Goal: Find specific page/section: Find specific page/section

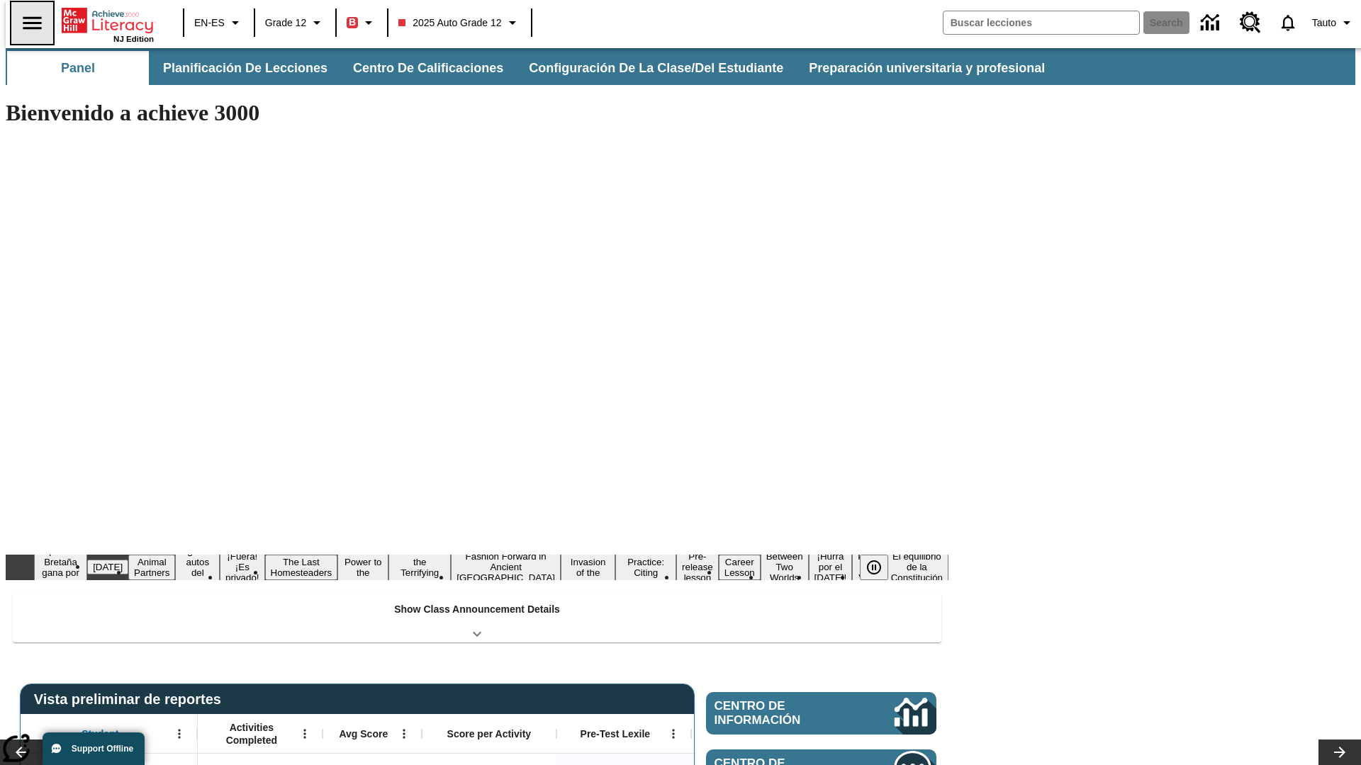
click at [26, 23] on icon "Abrir el menú lateral" at bounding box center [32, 22] width 18 height 13
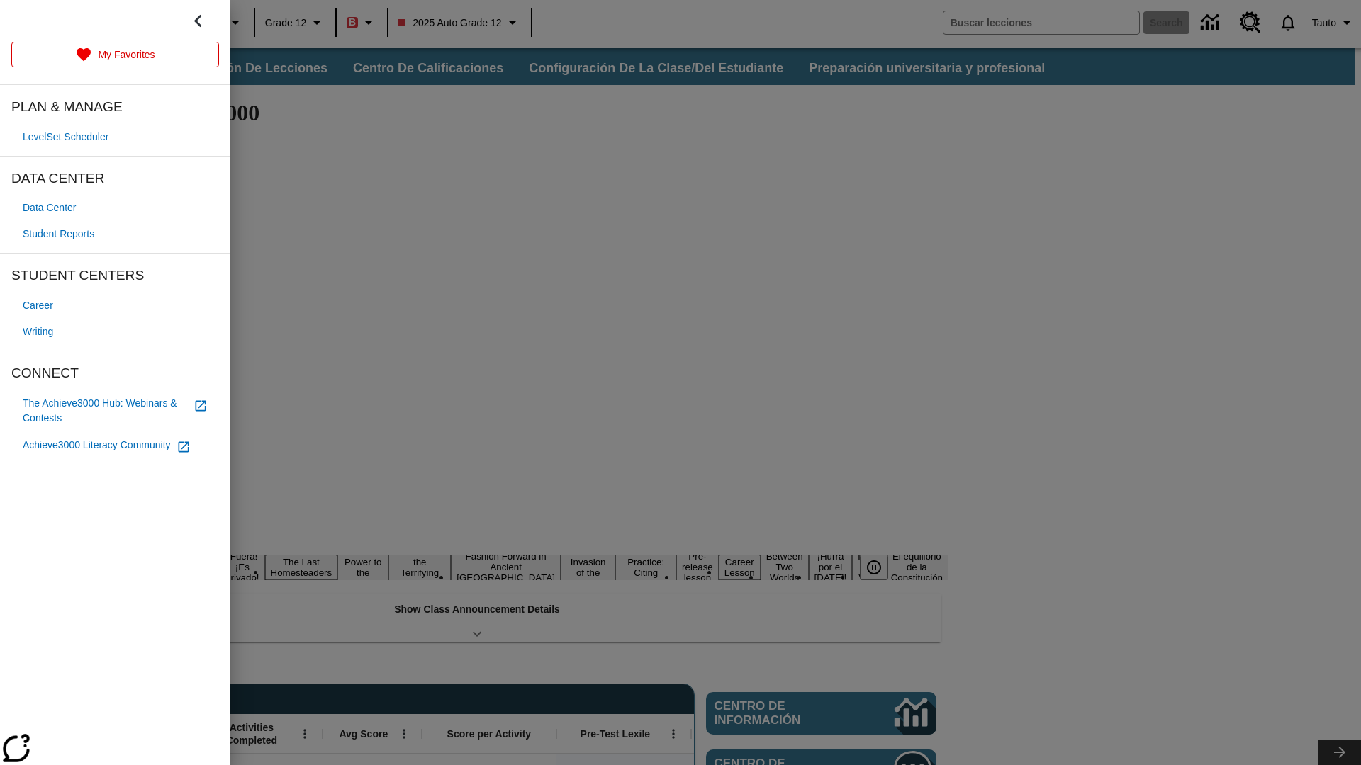
click at [61, 234] on span "Student Reports" at bounding box center [59, 234] width 72 height 15
